Goal: Navigation & Orientation: Find specific page/section

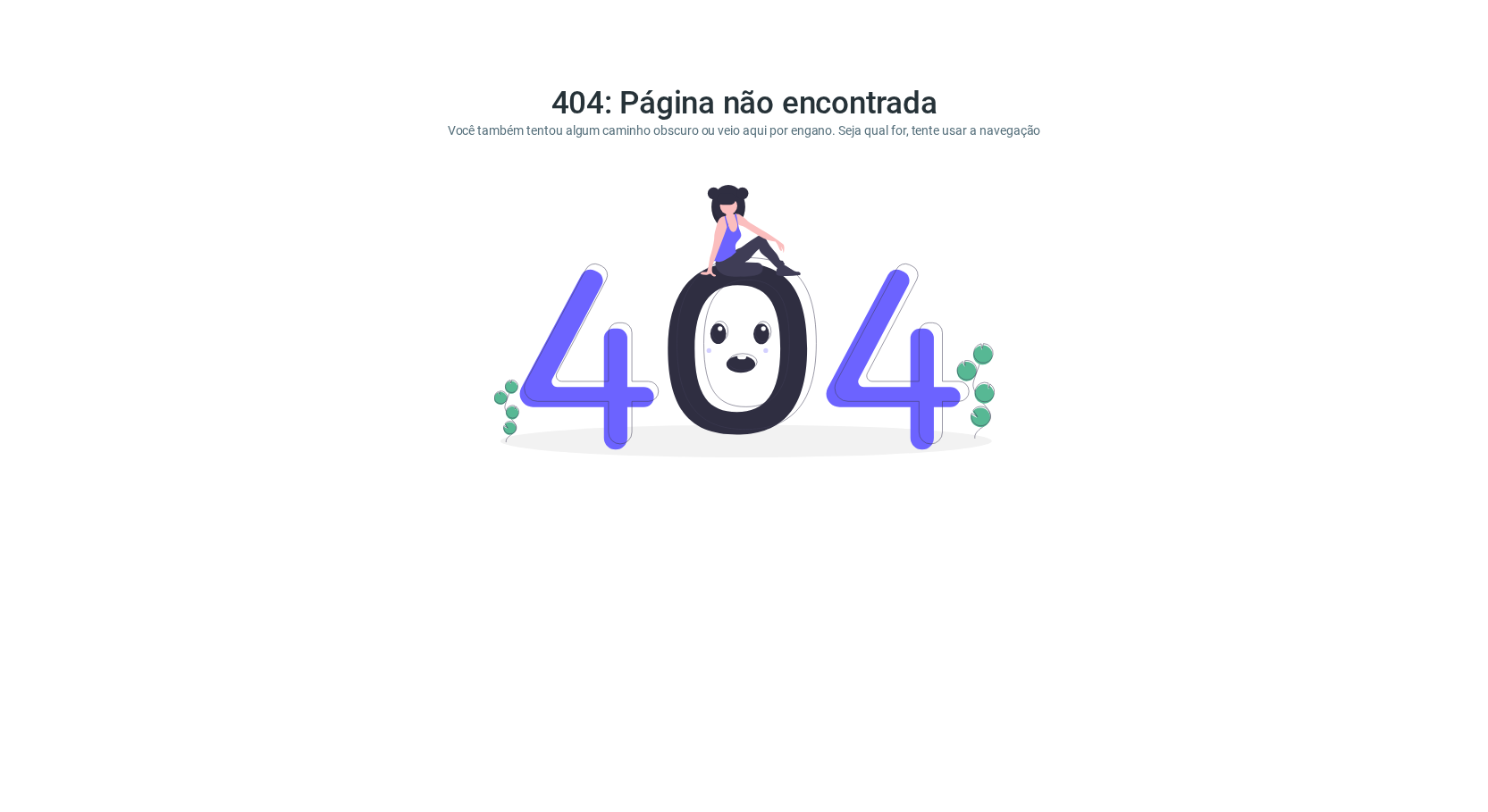
click at [261, 138] on div "404: Página não encontrada Você também tentou algum caminho obscuro ou veio aqu…" at bounding box center [729, 259] width 1459 height 404
click at [179, 232] on div "404: Página não encontrada Você também tentou algum caminho obscuro ou veio aqu…" at bounding box center [729, 259] width 1459 height 404
click at [167, 69] on div "404: Página não encontrada Você também tentou algum caminho obscuro ou veio aqu…" at bounding box center [729, 259] width 1459 height 404
click at [39, 132] on div "404: Página não encontrada Você também tentou algum caminho obscuro ou veio aqu…" at bounding box center [729, 259] width 1459 height 404
click at [91, 102] on div "404: Página não encontrada Você também tentou algum caminho obscuro ou veio aqu…" at bounding box center [729, 259] width 1459 height 404
